Goal: Information Seeking & Learning: Learn about a topic

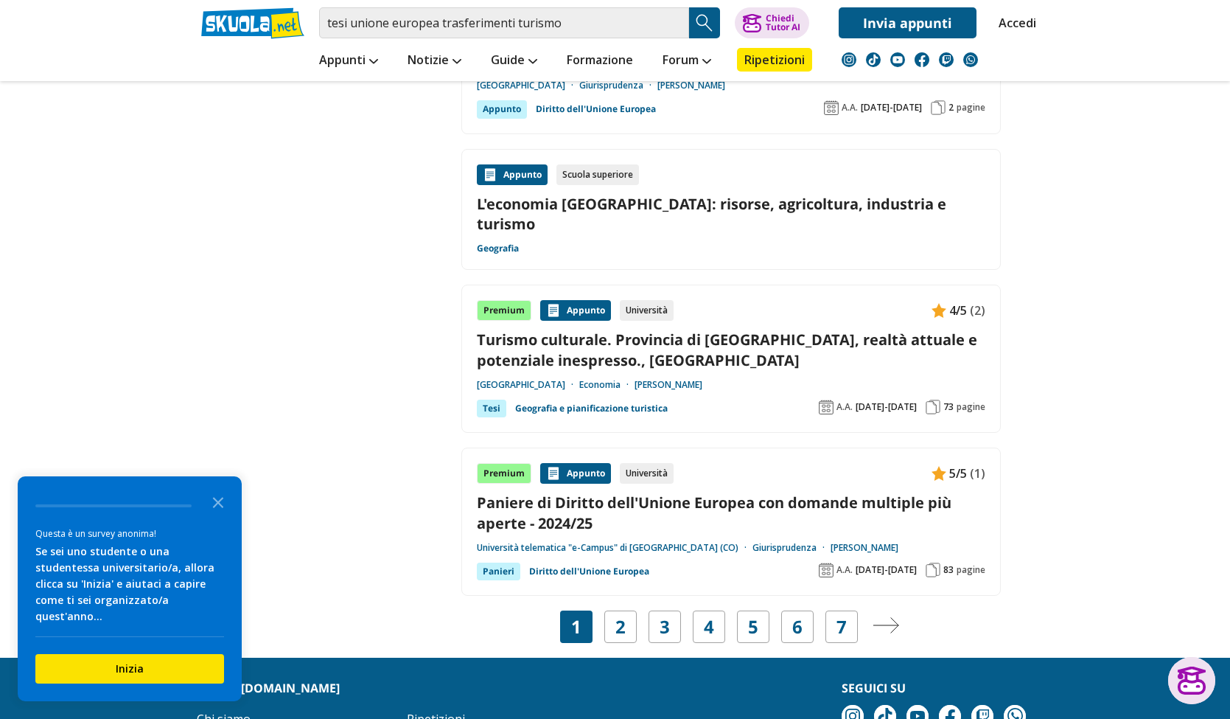
scroll to position [2432, 0]
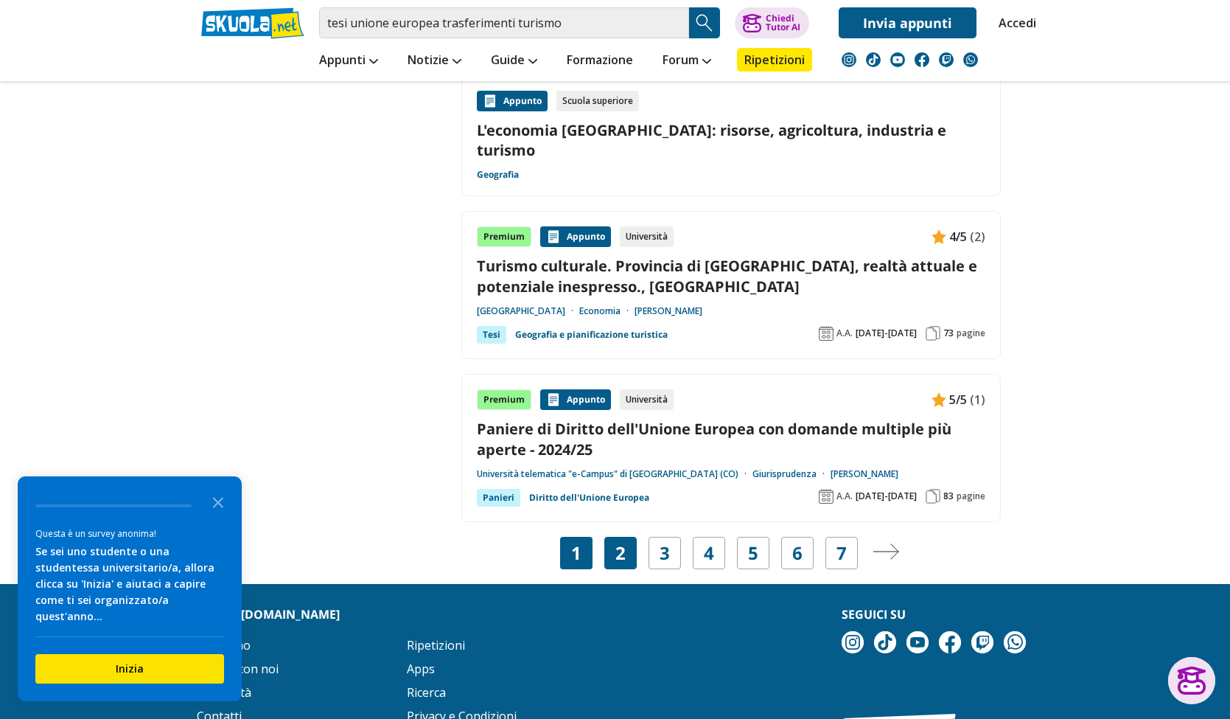
click at [612, 537] on div "2" at bounding box center [620, 553] width 32 height 32
click at [620, 542] on link "2" at bounding box center [620, 552] width 10 height 21
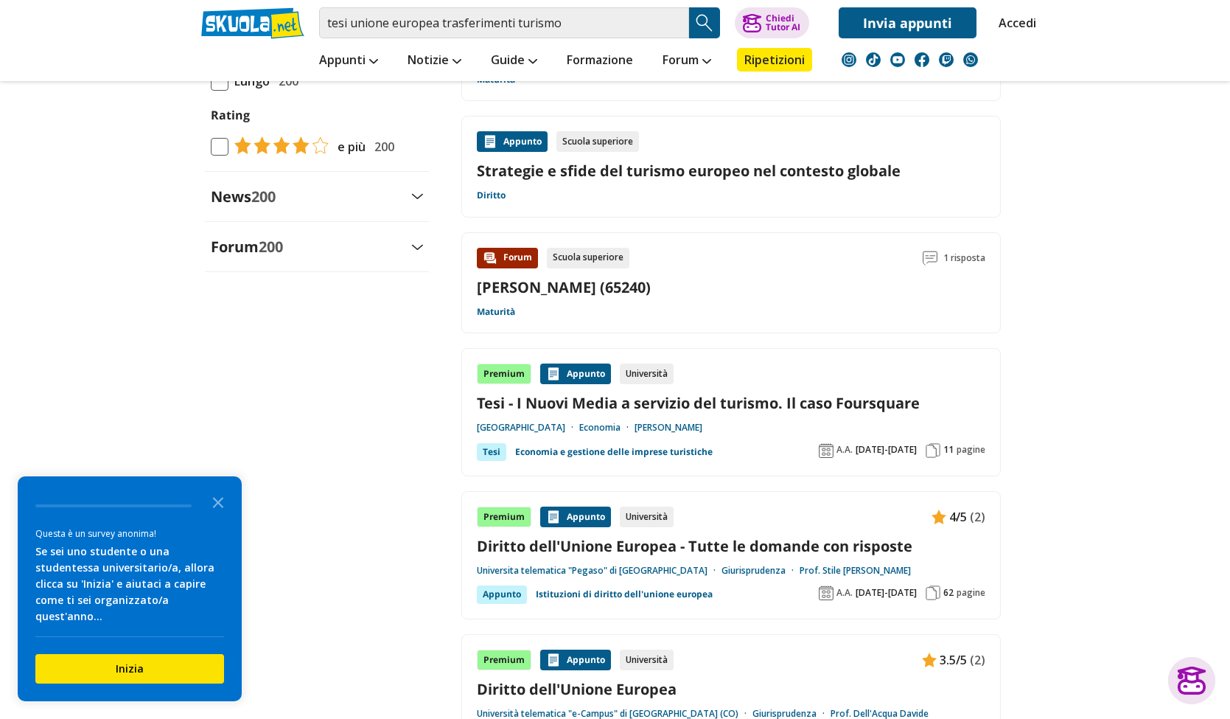
scroll to position [1474, 0]
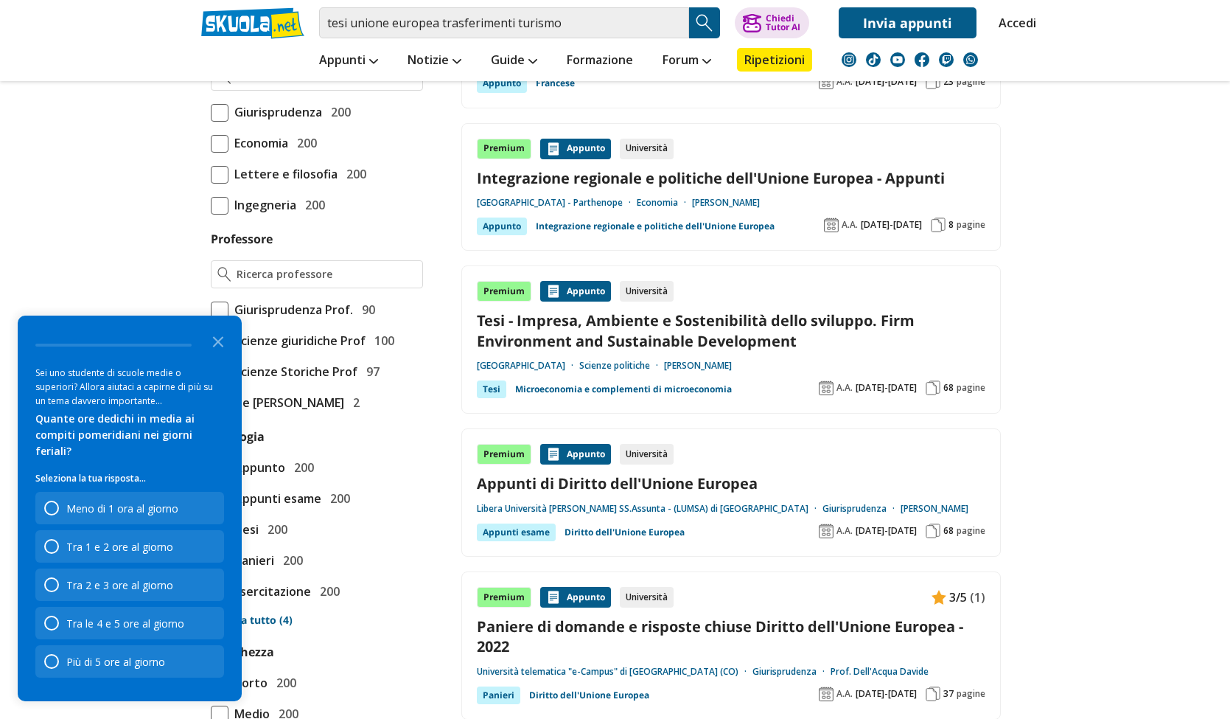
scroll to position [1032, 0]
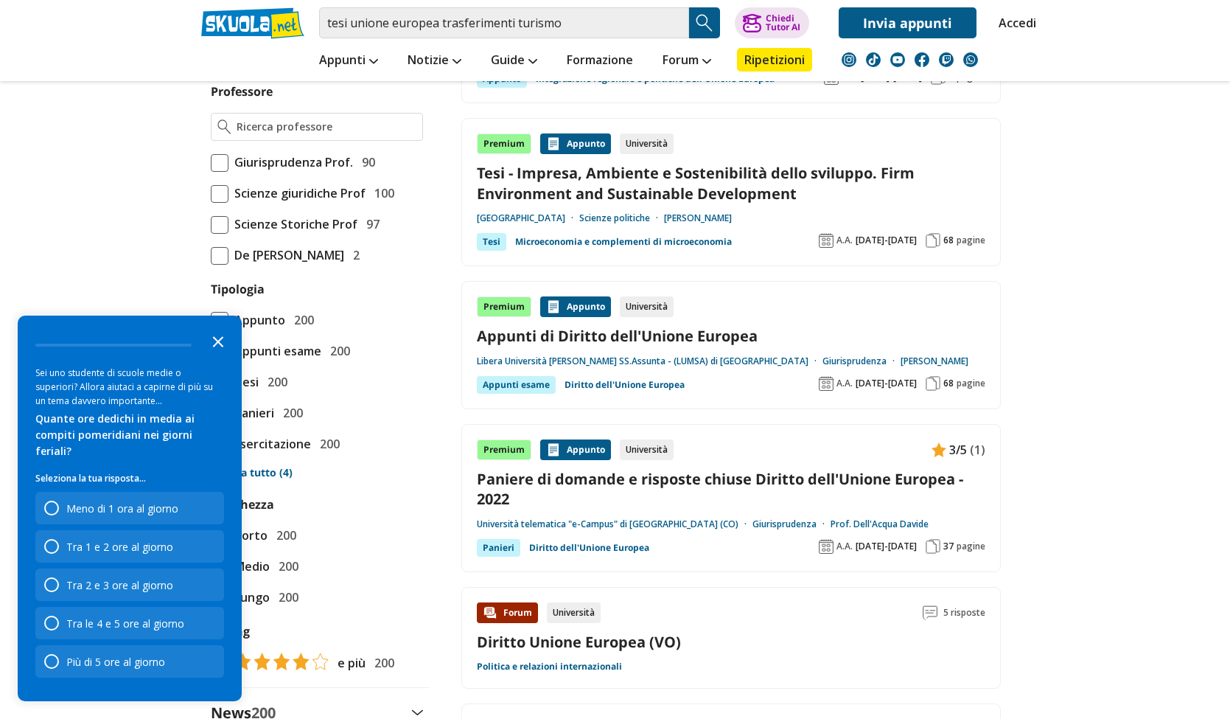
click at [220, 352] on icon "Close the survey" at bounding box center [217, 340] width 29 height 29
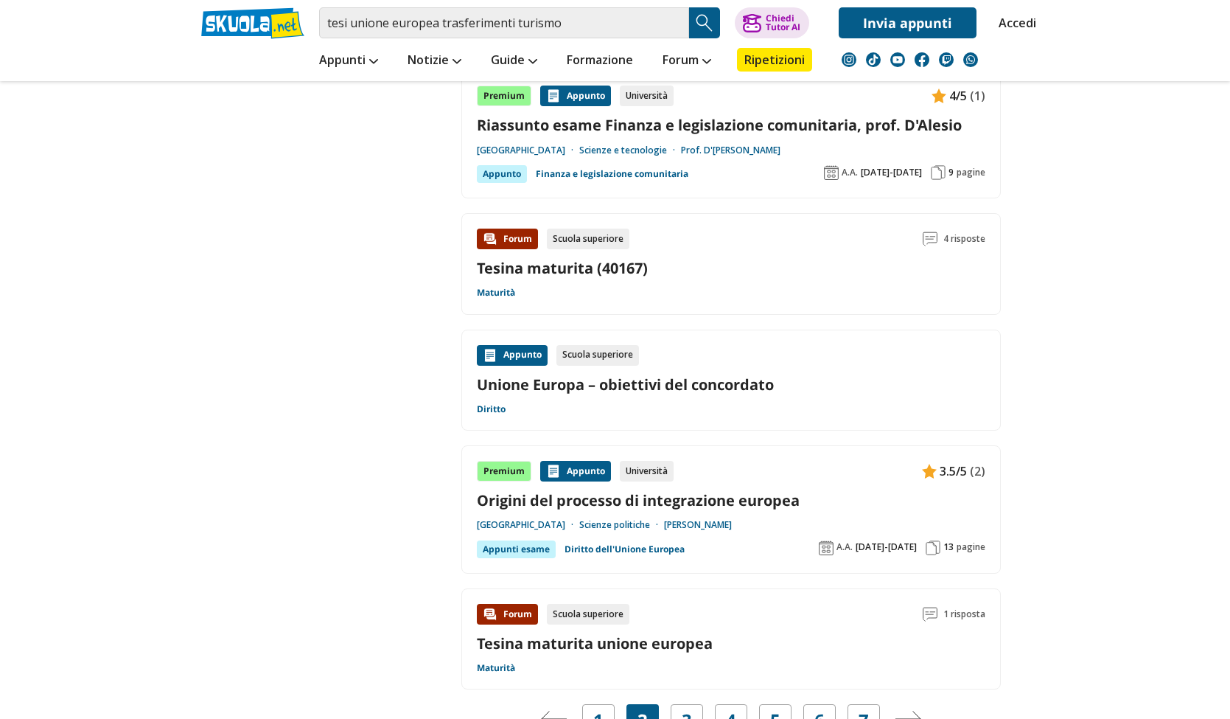
scroll to position [2506, 0]
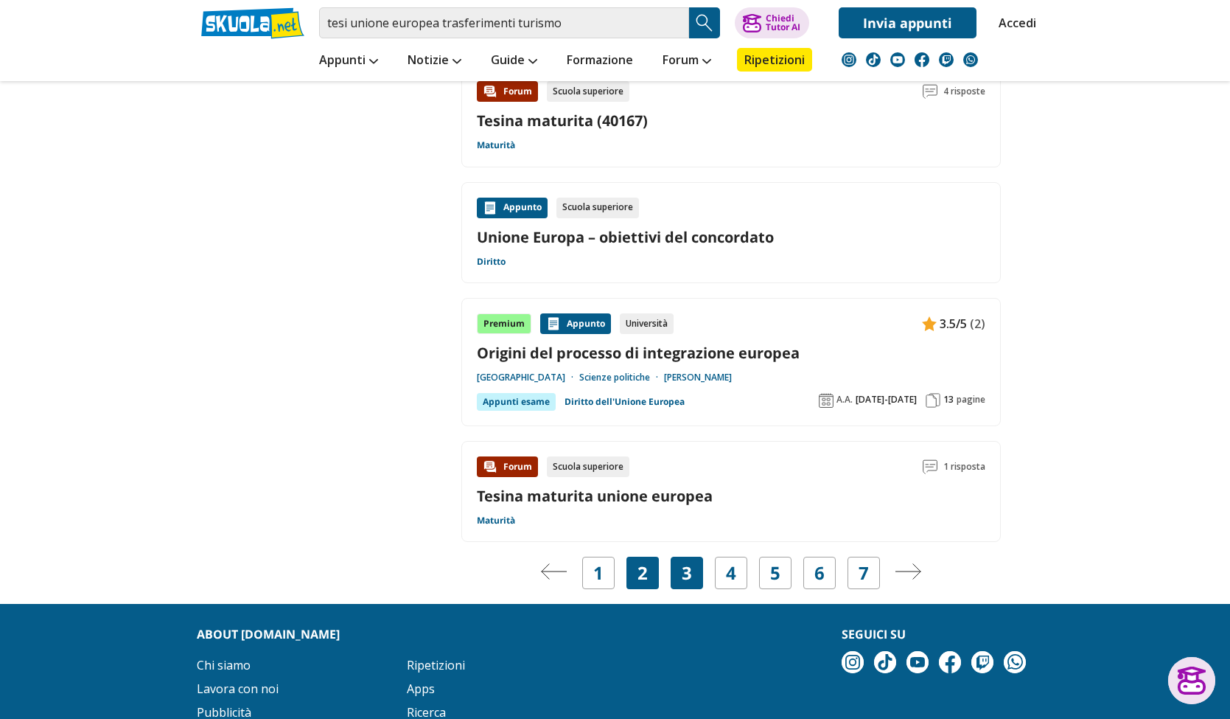
click at [691, 562] on link "3" at bounding box center [687, 572] width 10 height 21
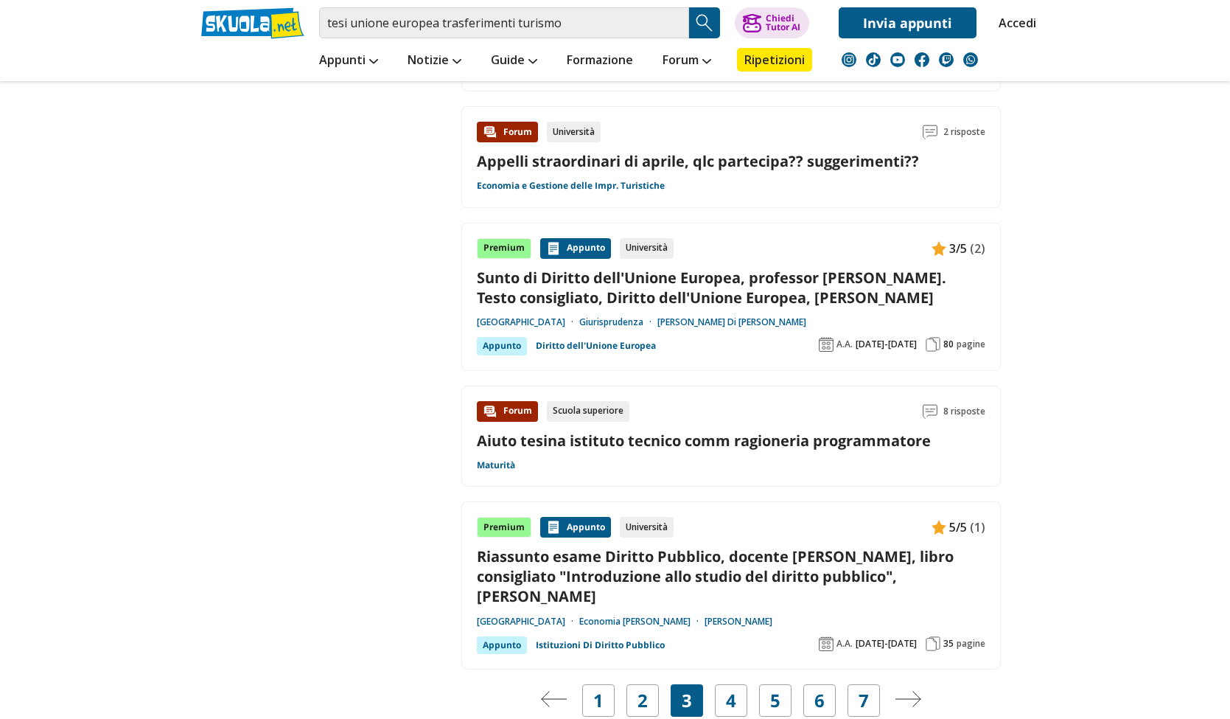
scroll to position [2645, 0]
